Goal: Task Accomplishment & Management: Use online tool/utility

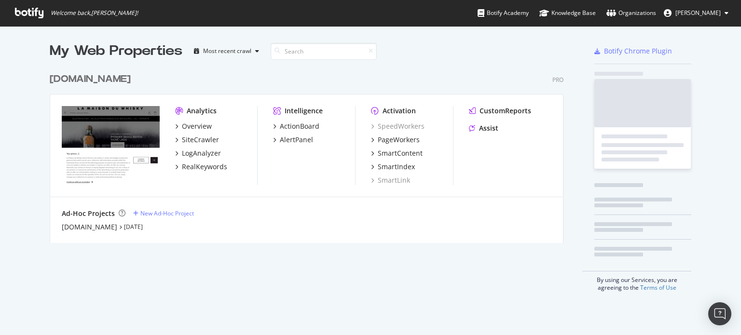
scroll to position [328, 726]
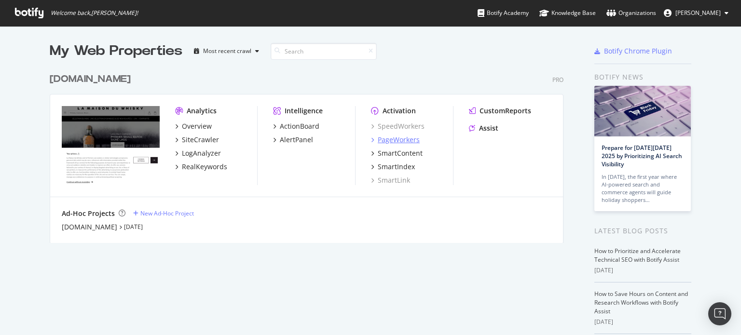
click at [385, 140] on div "PageWorkers" at bounding box center [399, 140] width 42 height 10
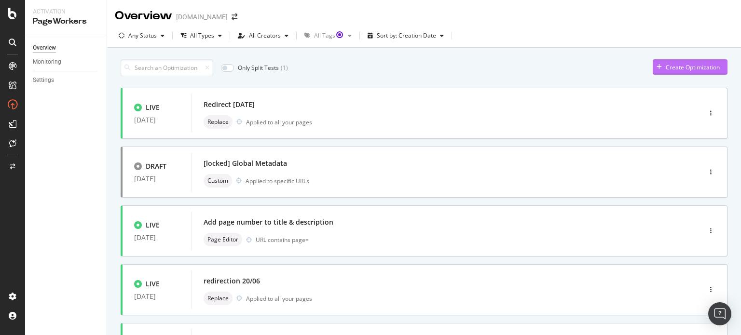
click at [654, 71] on div "Create Optimization" at bounding box center [686, 67] width 67 height 14
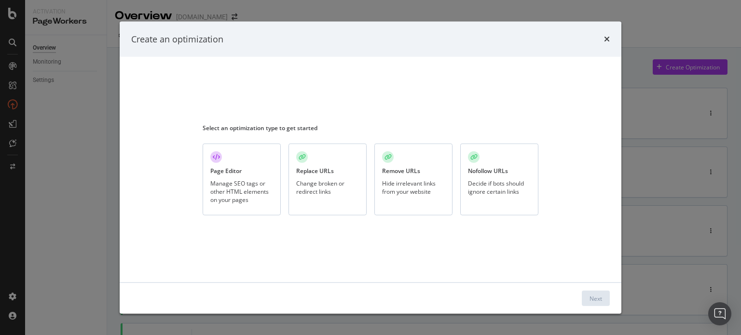
click at [327, 171] on div "Replace URLs" at bounding box center [315, 171] width 38 height 8
click at [596, 294] on div "Next" at bounding box center [596, 298] width 13 height 14
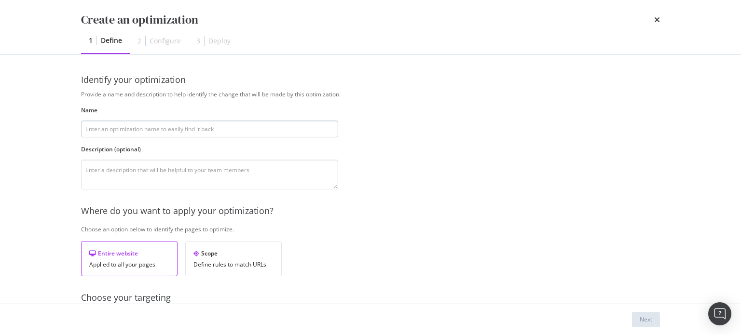
click at [197, 126] on input "modal" at bounding box center [209, 129] width 257 height 17
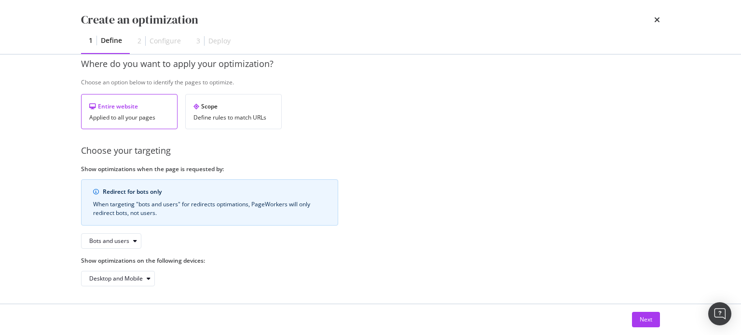
scroll to position [148, 0]
type input "Redirect [DATE]"
click at [646, 319] on div "Next" at bounding box center [646, 320] width 13 height 8
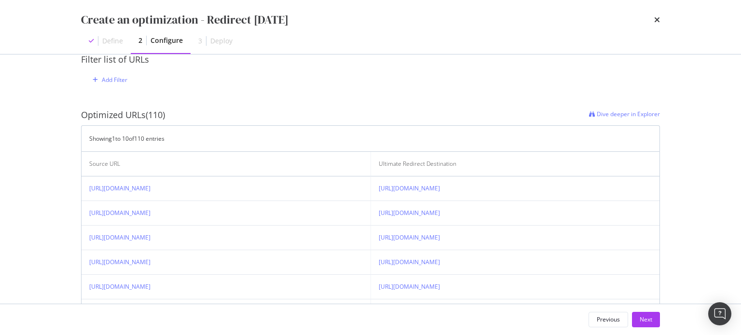
scroll to position [196, 0]
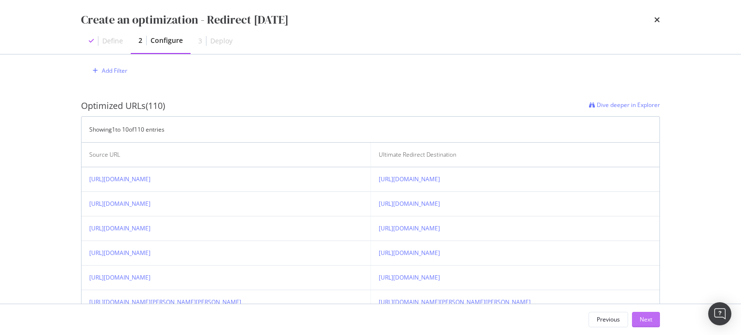
click at [643, 316] on div "Next" at bounding box center [646, 320] width 13 height 8
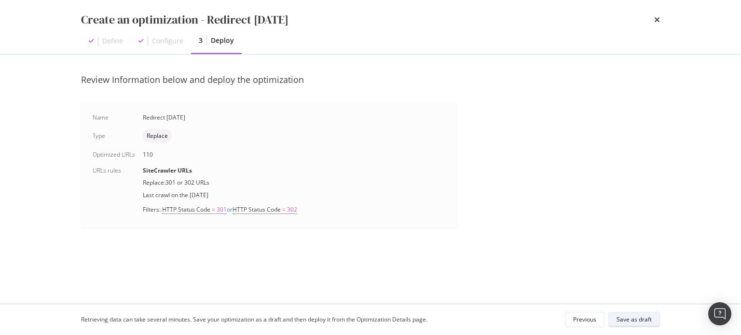
scroll to position [0, 0]
click at [643, 316] on div "Save as draft" at bounding box center [634, 320] width 35 height 8
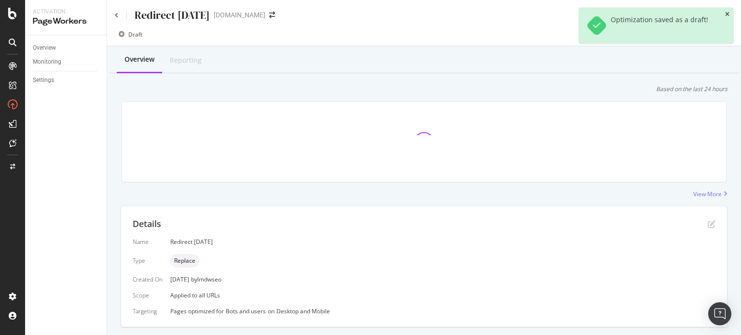
click at [728, 15] on icon "close toast" at bounding box center [727, 15] width 4 height 6
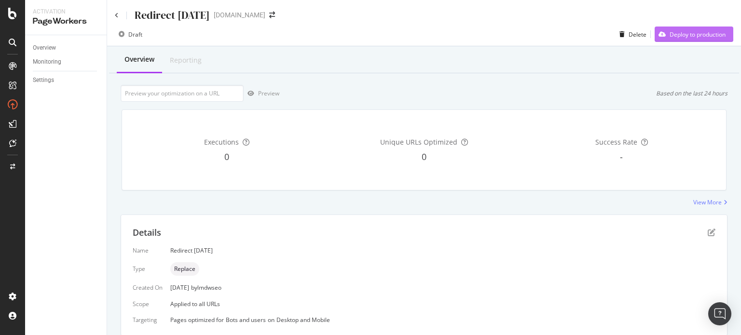
scroll to position [204, 0]
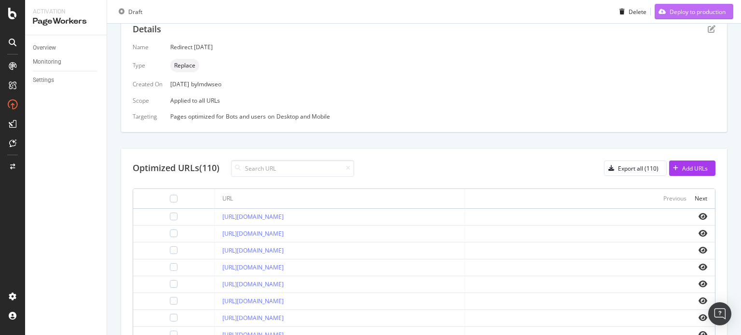
click at [683, 15] on div "Deploy to production" at bounding box center [698, 11] width 56 height 8
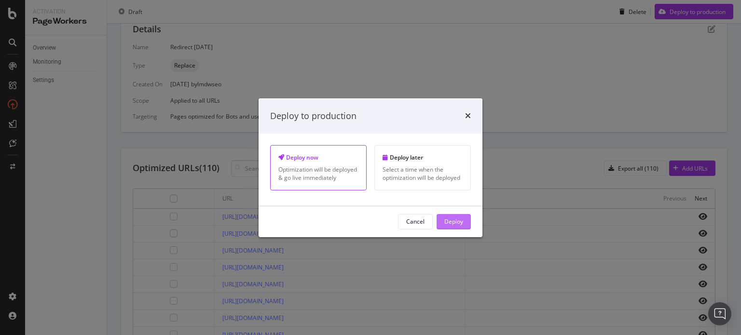
click at [452, 222] on div "Deploy" at bounding box center [453, 222] width 19 height 8
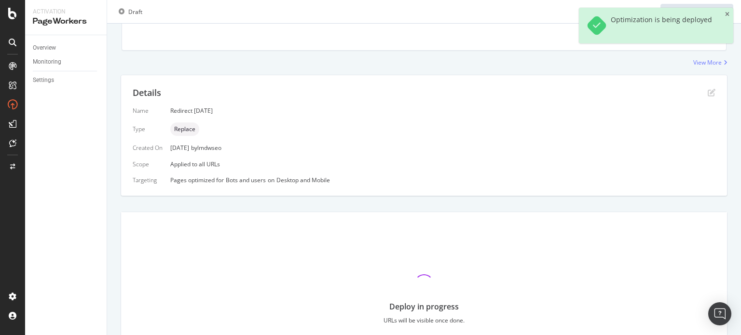
scroll to position [0, 0]
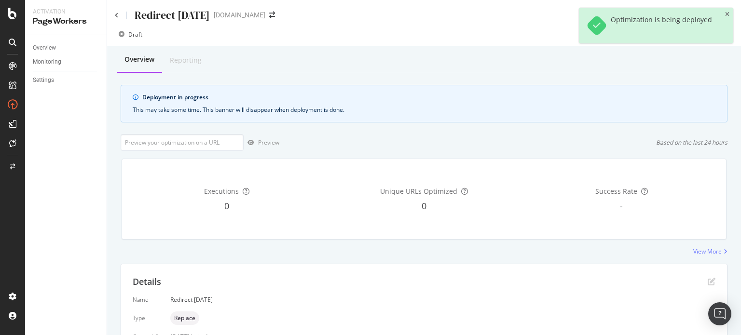
click at [110, 18] on div "Redirect 22/09/2025 LMDW-whisky.fr" at bounding box center [424, 11] width 634 height 23
click at [117, 16] on icon at bounding box center [117, 16] width 4 height 6
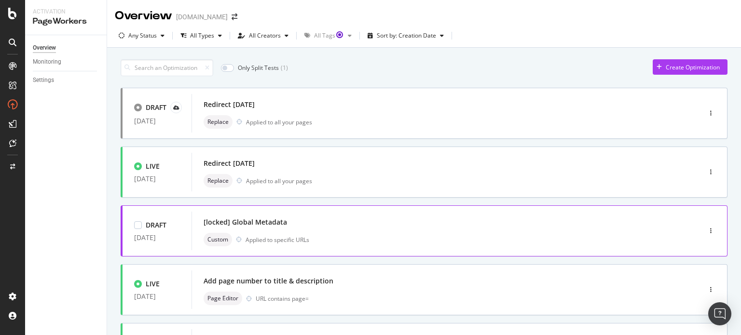
click at [277, 227] on div "[locked] Global Metadata" at bounding box center [432, 223] width 456 height 14
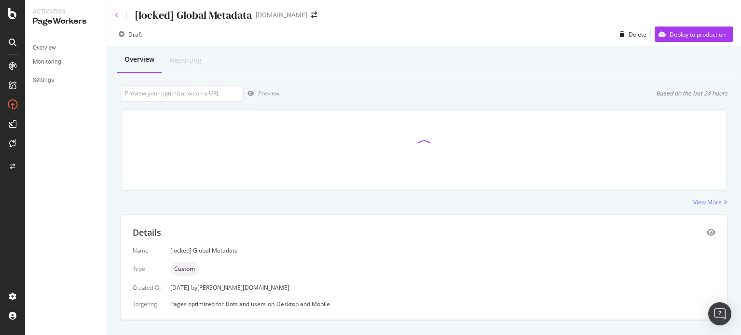
click at [117, 14] on icon at bounding box center [117, 16] width 4 height 6
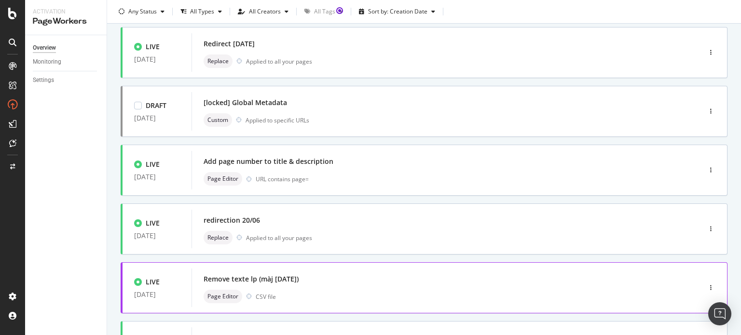
scroll to position [289, 0]
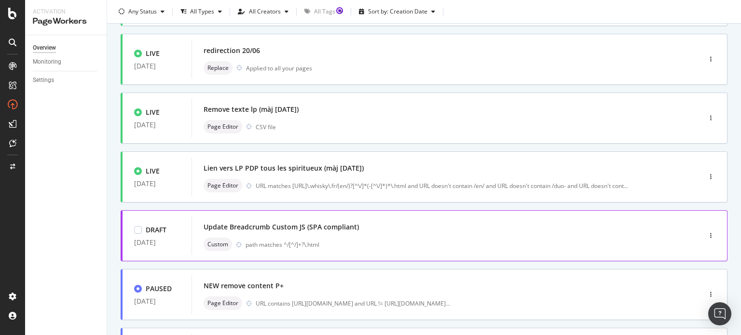
click at [270, 237] on div "Update Breadcrumb Custom JS (SPA compliant) Custom path matches ^/[^/]+?\.html" at bounding box center [432, 235] width 456 height 31
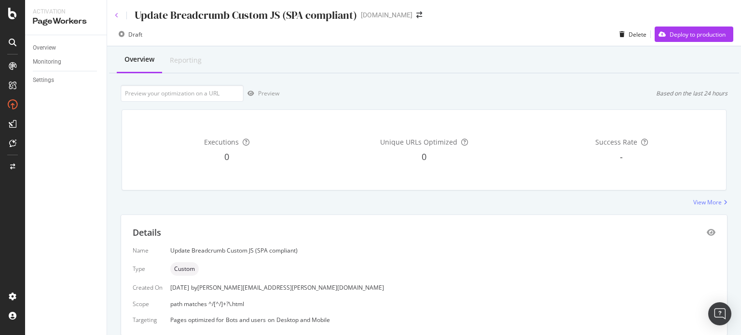
click at [115, 17] on icon at bounding box center [117, 16] width 4 height 6
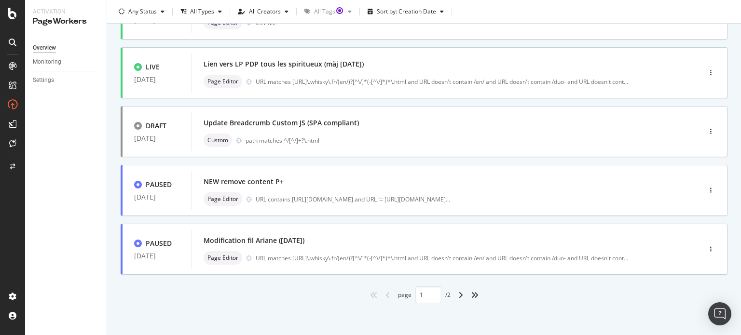
scroll to position [395, 0]
click at [454, 291] on div "angle-right" at bounding box center [460, 293] width 13 height 15
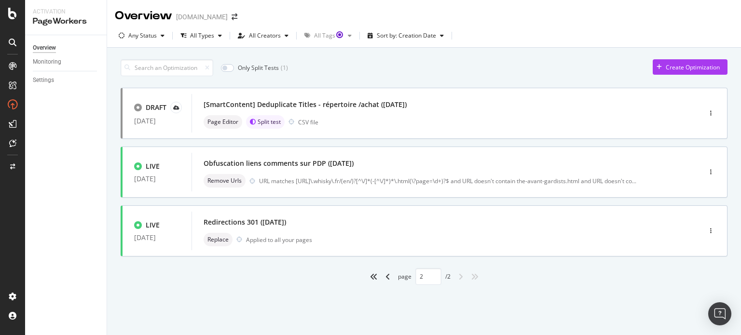
scroll to position [0, 0]
click at [456, 292] on div "Only Split Tests ( 1 ) Create Optimization DRAFT 14 Apr. 2025 [SmartContent] De…" at bounding box center [424, 183] width 634 height 271
click at [386, 277] on icon "angle-left" at bounding box center [387, 277] width 5 height 8
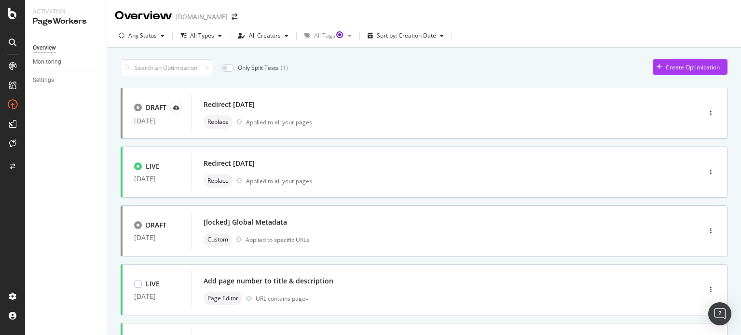
type input "1"
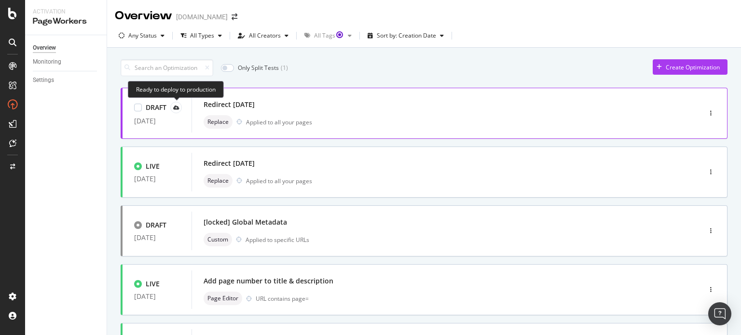
click at [171, 106] on div at bounding box center [176, 108] width 12 height 12
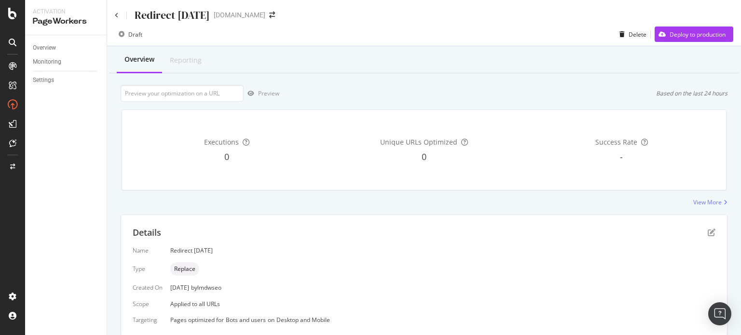
scroll to position [200, 0]
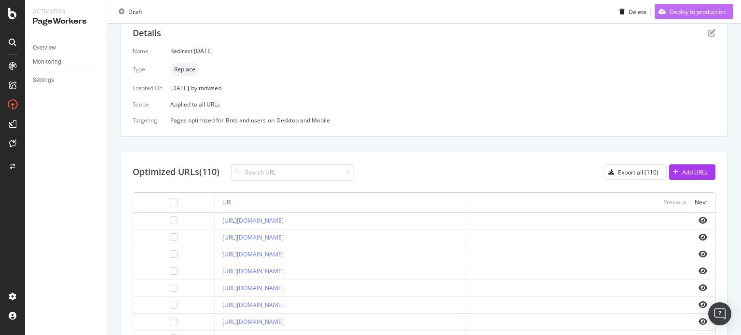
click at [674, 8] on div "Deploy to production" at bounding box center [698, 11] width 56 height 8
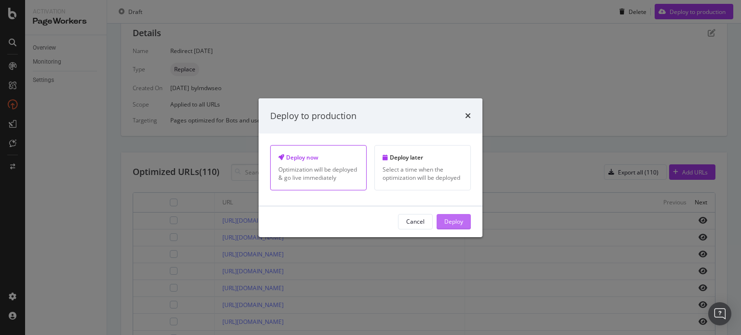
click at [460, 222] on div "Deploy" at bounding box center [453, 222] width 19 height 8
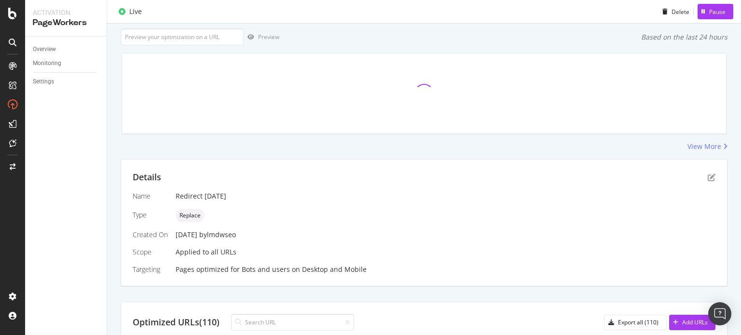
scroll to position [15, 0]
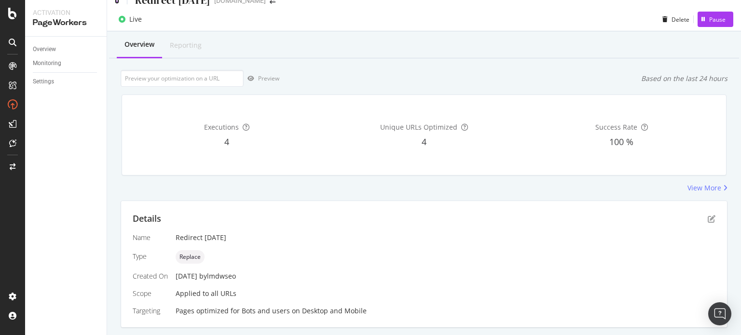
click at [118, 1] on icon at bounding box center [117, 0] width 4 height 7
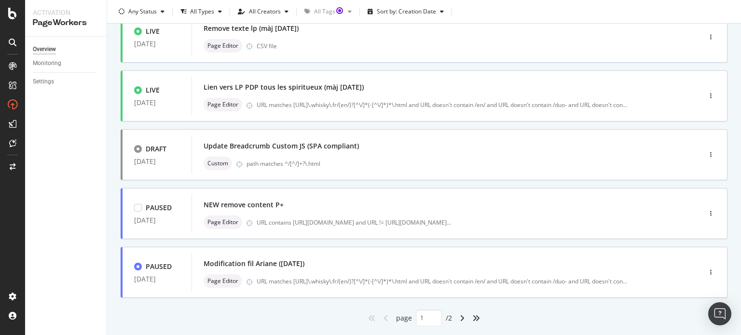
scroll to position [386, 0]
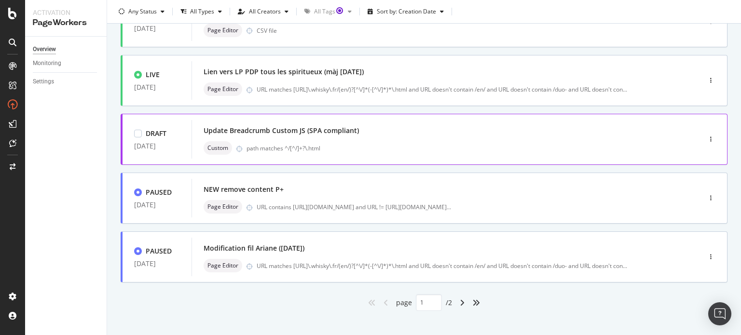
click at [267, 145] on div "path matches ^/[^/]+?\.html" at bounding box center [453, 148] width 413 height 8
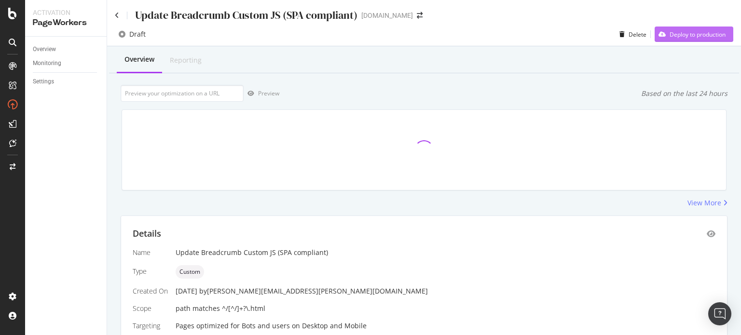
click at [660, 37] on div "button" at bounding box center [662, 34] width 15 height 6
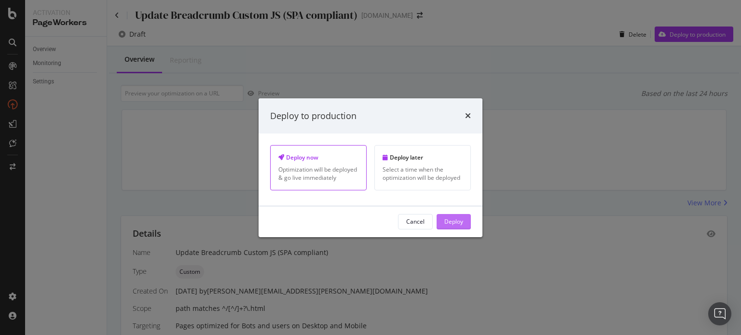
click at [458, 227] on div "Deploy" at bounding box center [453, 222] width 19 height 14
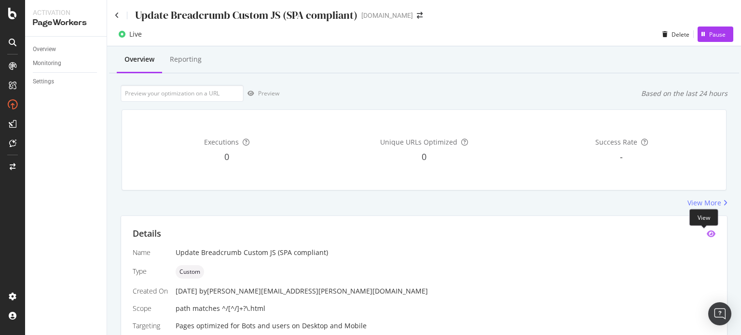
click at [707, 234] on icon "eye" at bounding box center [711, 234] width 9 height 8
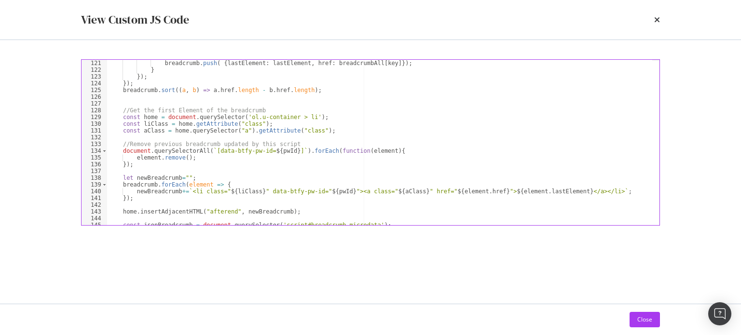
scroll to position [811, 0]
click at [658, 19] on icon "times" at bounding box center [657, 20] width 6 height 8
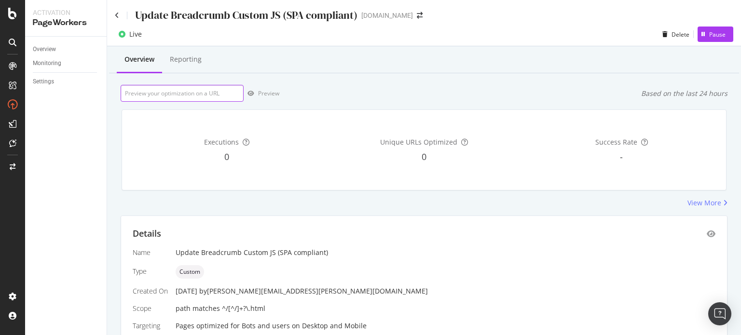
click at [196, 97] on input "url" at bounding box center [182, 93] width 123 height 17
paste input "[URL][DOMAIN_NAME]"
type input "[URL][DOMAIN_NAME]"
click at [268, 92] on div "Preview" at bounding box center [268, 93] width 21 height 8
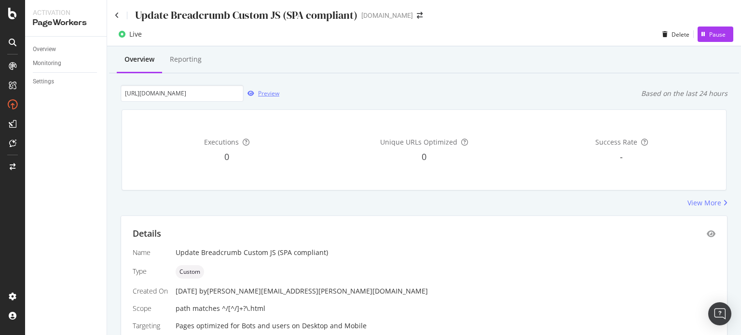
scroll to position [0, 0]
click at [708, 231] on div "Details Name Update Breadcrumb Custom JS (SPA compliant) Type Custom Created On…" at bounding box center [424, 279] width 606 height 126
click at [707, 232] on icon "eye" at bounding box center [711, 234] width 9 height 8
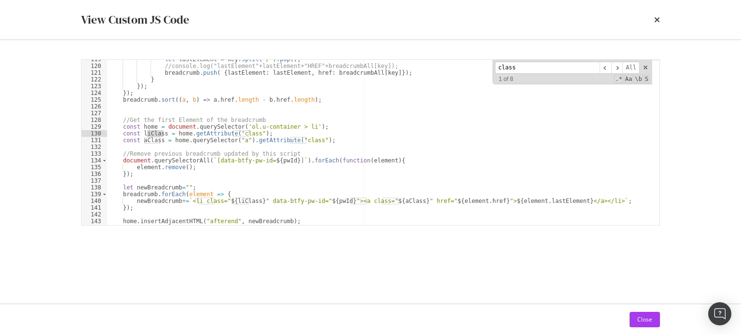
scroll to position [802, 0]
type input "class"
click at [247, 115] on div "let lastElement = key . split ( "/" ) . pop ( ) ; //console.log("lastElement"+l…" at bounding box center [379, 144] width 545 height 179
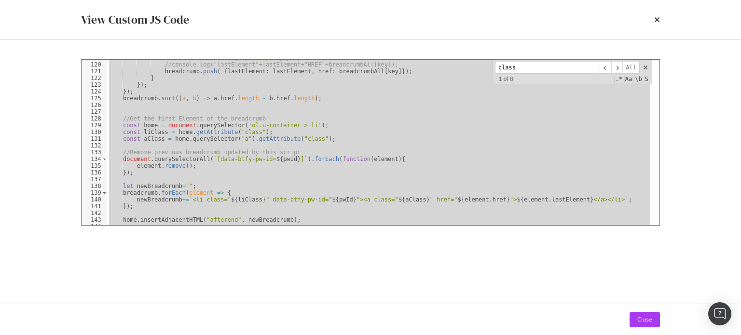
click at [313, 156] on div "let lastElement = key . split ( "/" ) . pop ( ) ; //console.log("lastElement"+l…" at bounding box center [379, 142] width 545 height 165
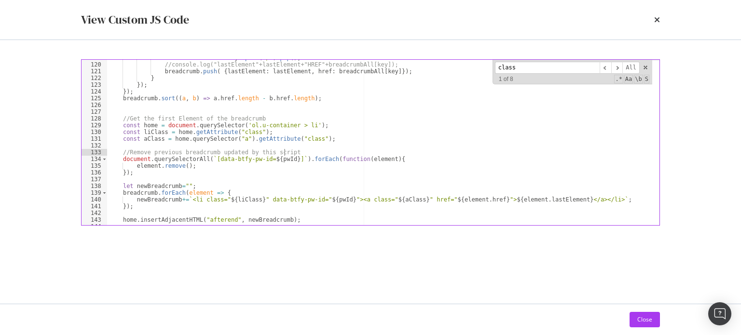
click at [645, 64] on span "modal" at bounding box center [645, 67] width 7 height 7
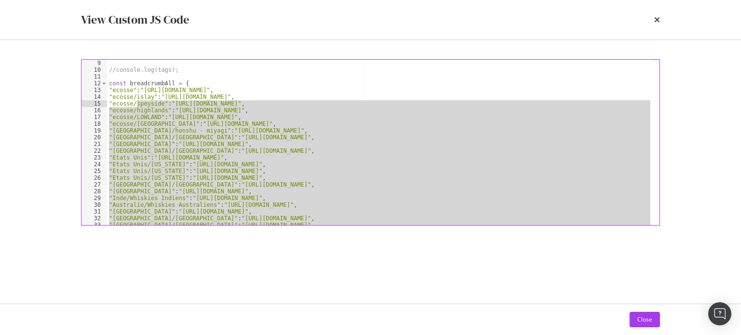
scroll to position [0, 0]
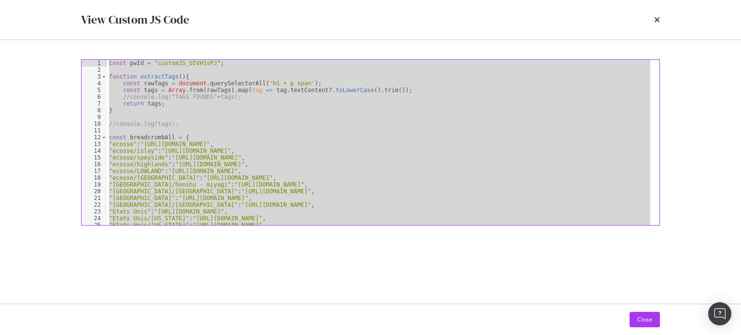
drag, startPoint x: 440, startPoint y: 210, endPoint x: 104, endPoint y: 63, distance: 366.4
click at [104, 63] on div "//Remove previous breadcrumb updated by this script 1 2 3 4 5 6 7 8 9 10 11 12 …" at bounding box center [370, 142] width 579 height 166
type textarea "const pwId = "customJS_UIVH1sPJ";"
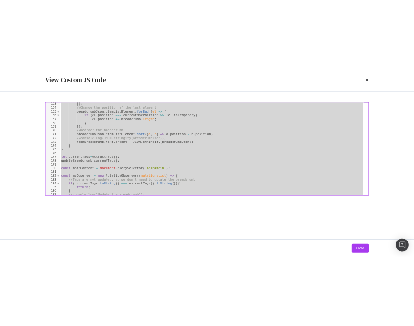
scroll to position [1095, 0]
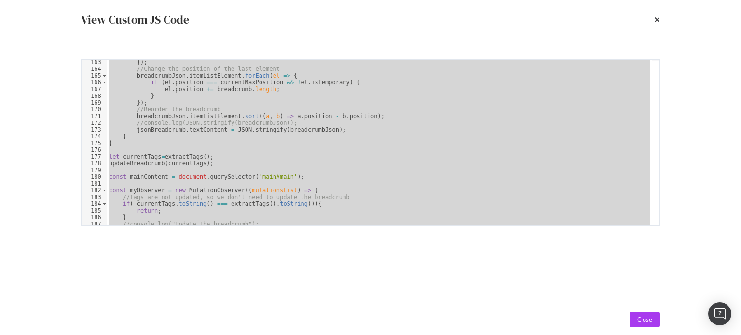
click at [653, 18] on div "View Custom JS Code" at bounding box center [370, 20] width 579 height 16
click at [654, 19] on div "View Custom JS Code" at bounding box center [370, 20] width 579 height 16
